Goal: Information Seeking & Learning: Learn about a topic

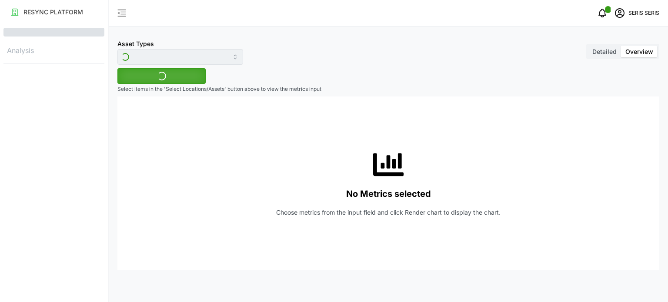
type input "Inverter"
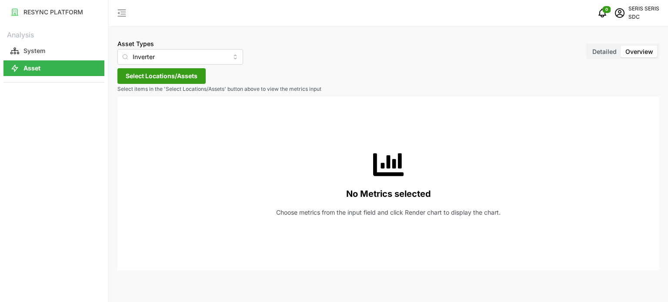
click at [172, 78] on span "Select Locations/Assets" at bounding box center [162, 76] width 72 height 15
click at [139, 117] on span "Select SDC-1" at bounding box center [140, 116] width 6 height 6
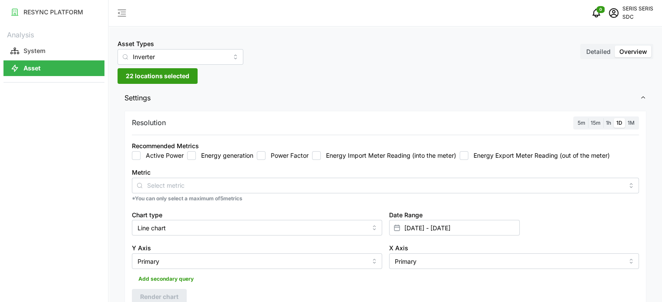
click at [339, 100] on span "Settings" at bounding box center [381, 97] width 515 height 21
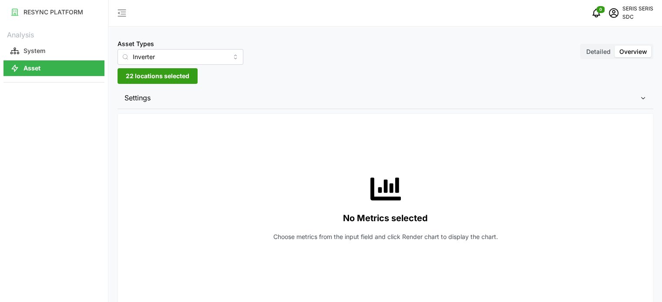
click at [243, 104] on span "Settings" at bounding box center [381, 97] width 515 height 21
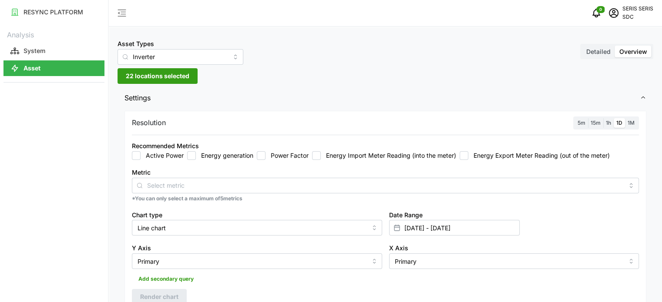
click at [190, 156] on input "Energy generation" at bounding box center [191, 155] width 9 height 9
checkbox input "true"
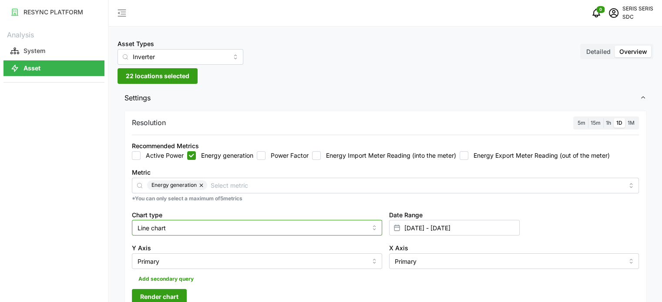
click at [241, 226] on input "Line chart" at bounding box center [257, 228] width 250 height 16
click at [211, 258] on div "Bar chart" at bounding box center [257, 263] width 246 height 15
type input "Bar chart"
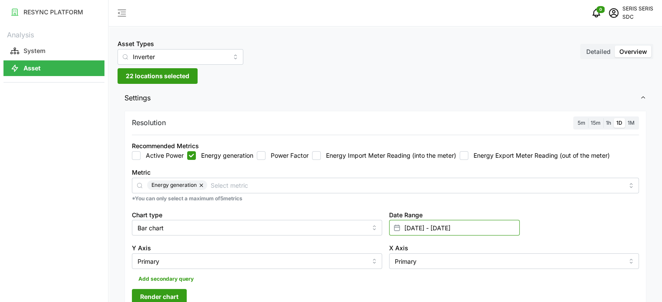
click at [445, 230] on input "[DATE] - [DATE]" at bounding box center [454, 228] width 131 height 16
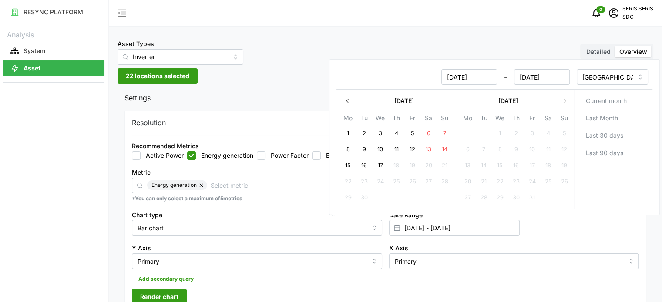
click at [365, 168] on button "16" at bounding box center [364, 166] width 16 height 16
type input "[DATE] - [DATE]"
type input "[DATE]"
click at [365, 168] on button "16" at bounding box center [364, 166] width 16 height 16
type input "[DATE] - [DATE]"
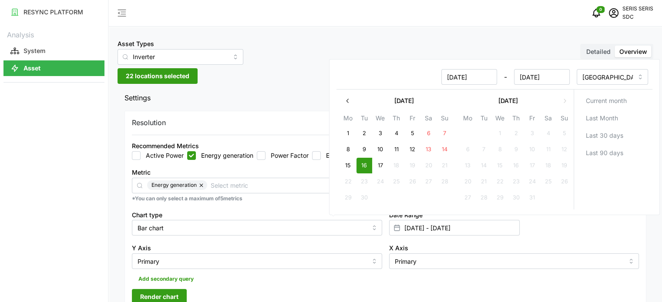
type input "[DATE]"
click at [355, 231] on input "Bar chart" at bounding box center [257, 228] width 250 height 16
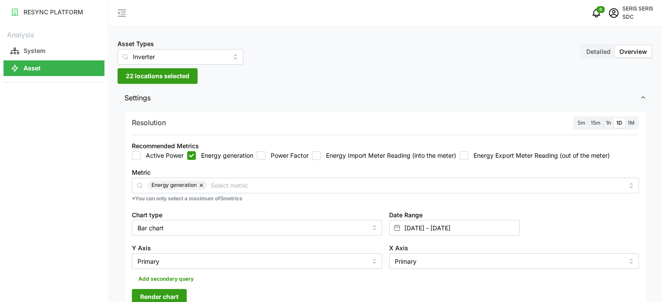
click at [167, 290] on span "Render chart" at bounding box center [159, 297] width 38 height 15
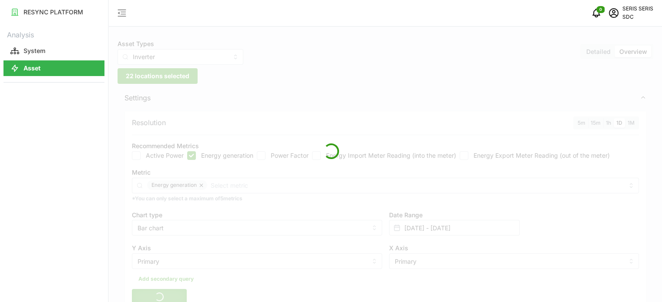
scroll to position [174, 0]
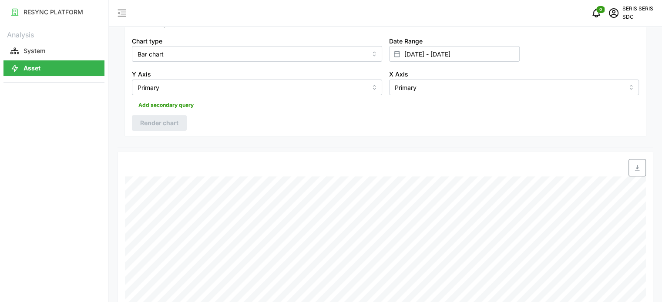
click at [639, 165] on icon "button" at bounding box center [636, 167] width 7 height 7
